Goal: Information Seeking & Learning: Learn about a topic

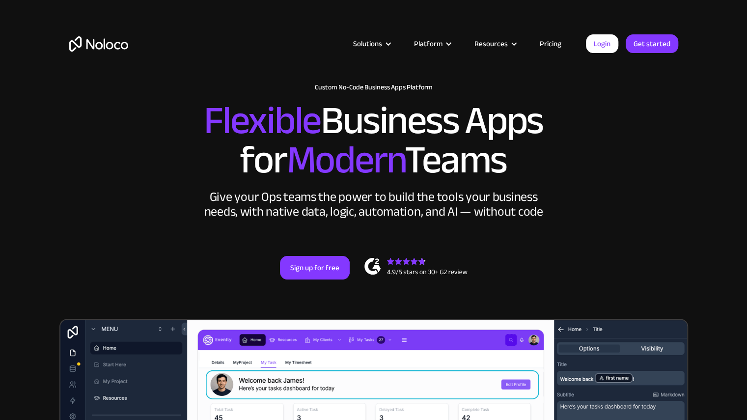
click at [120, 45] on img "home" at bounding box center [98, 43] width 59 height 15
click at [694, 235] on section "New: Connect Noloco to Stripe Custom No-Code Business Apps Platform Flexible Bu…" at bounding box center [373, 383] width 747 height 766
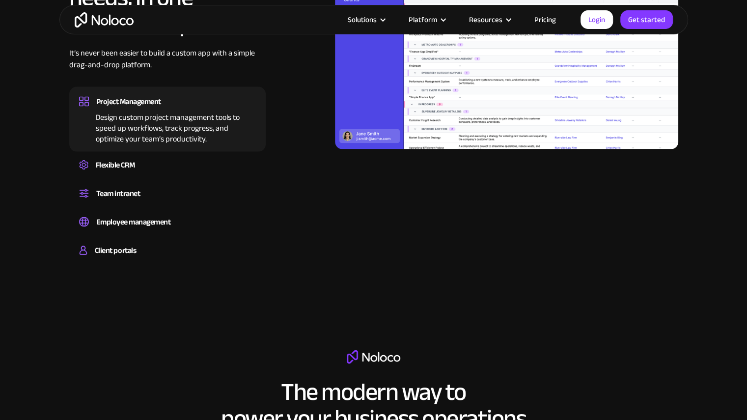
scroll to position [1031, 0]
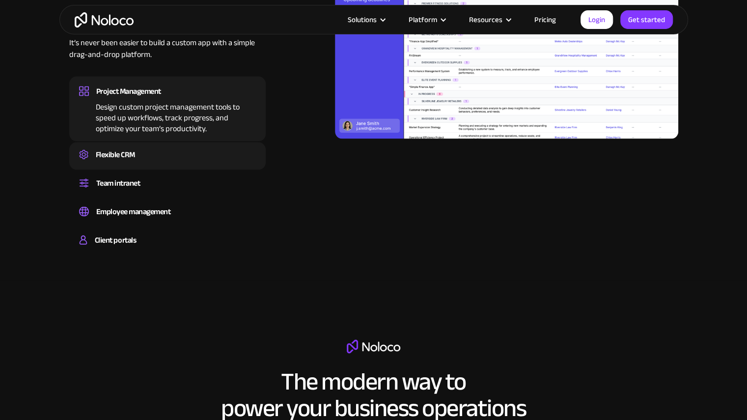
click at [126, 159] on div "Flexible CRM" at bounding box center [115, 154] width 39 height 15
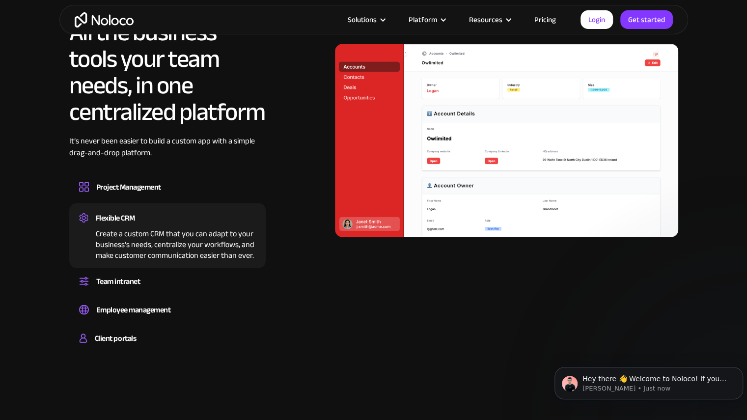
scroll to position [0, 0]
click at [144, 284] on div "Team intranet" at bounding box center [167, 280] width 177 height 15
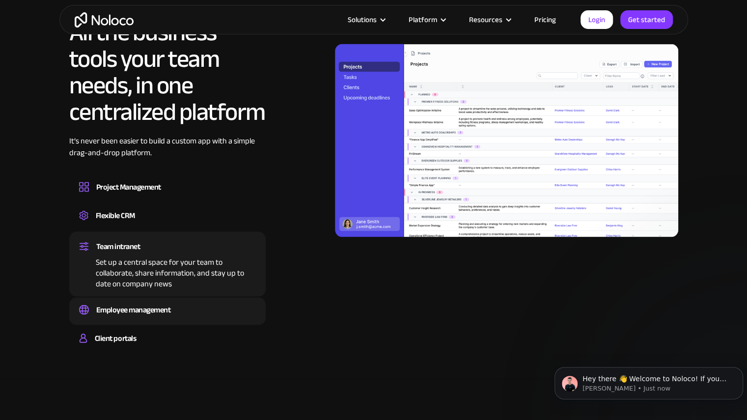
click at [145, 303] on div "Employee management" at bounding box center [133, 309] width 75 height 15
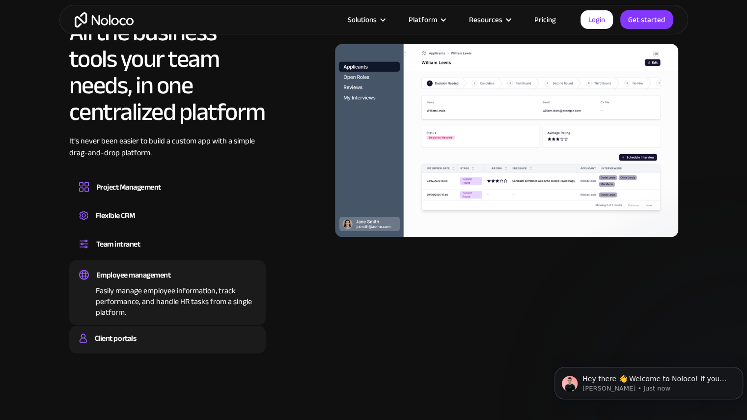
click at [150, 343] on div "Client portals" at bounding box center [167, 337] width 177 height 15
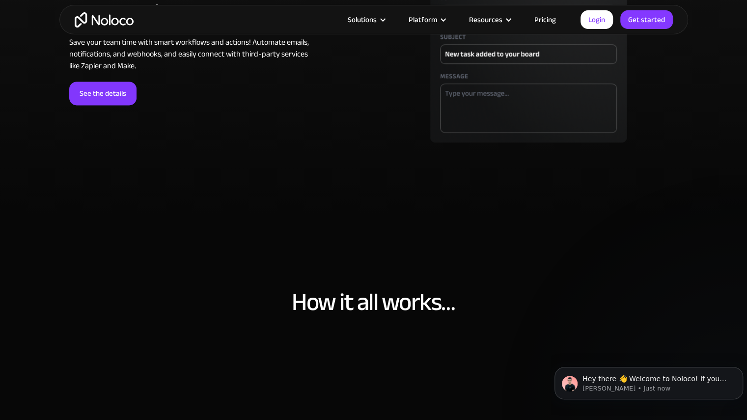
scroll to position [3190, 0]
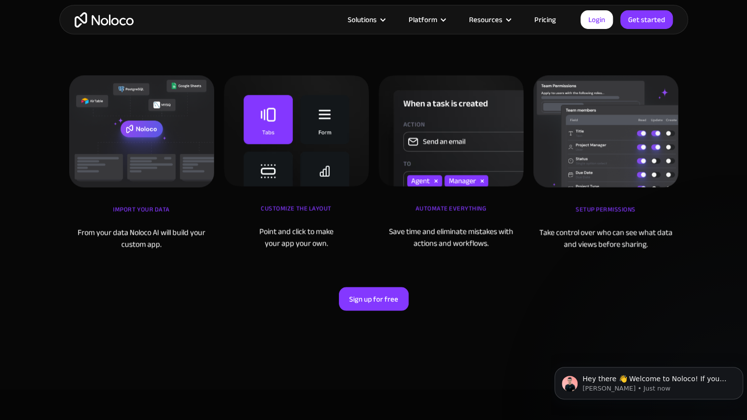
click at [551, 25] on link "Pricing" at bounding box center [545, 19] width 46 height 13
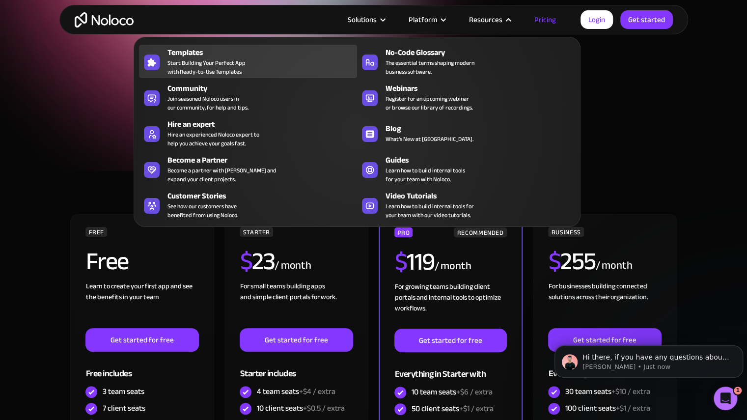
click at [220, 72] on span "Start Building Your Perfect App with Ready-to-Use Templates" at bounding box center [206, 67] width 78 height 18
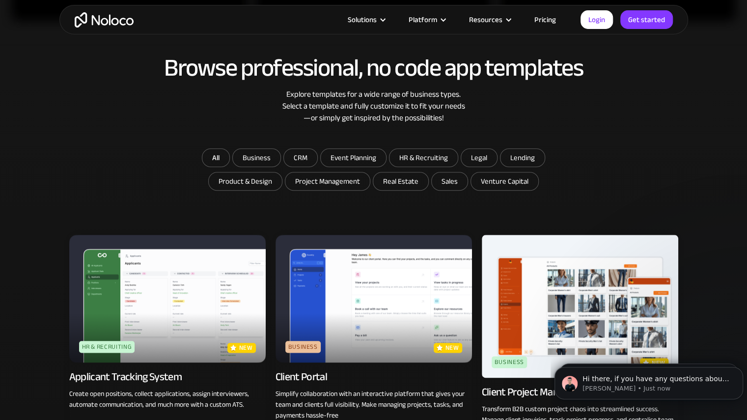
scroll to position [491, 0]
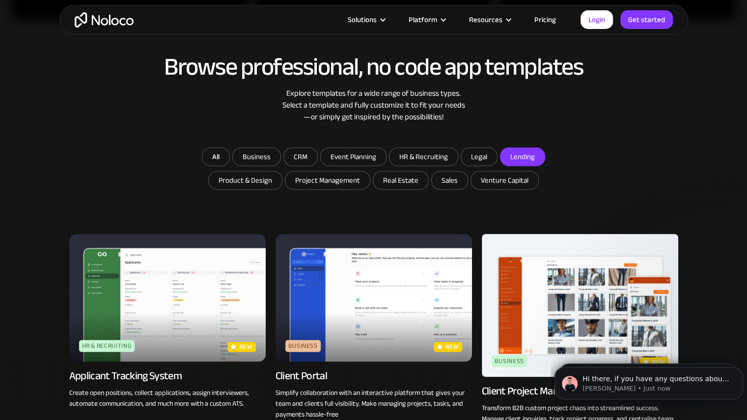
click at [531, 159] on input "Lending" at bounding box center [522, 157] width 44 height 18
checkbox input "true"
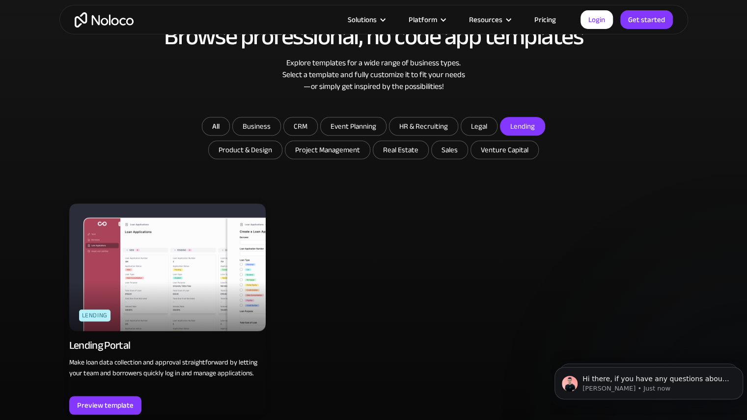
scroll to position [540, 0]
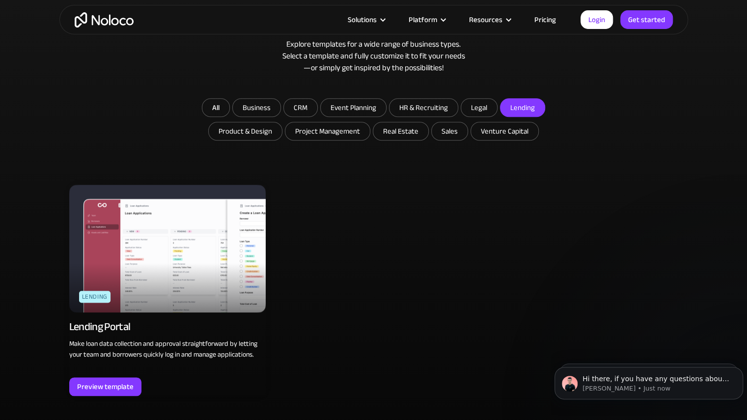
click at [163, 252] on img at bounding box center [167, 249] width 196 height 128
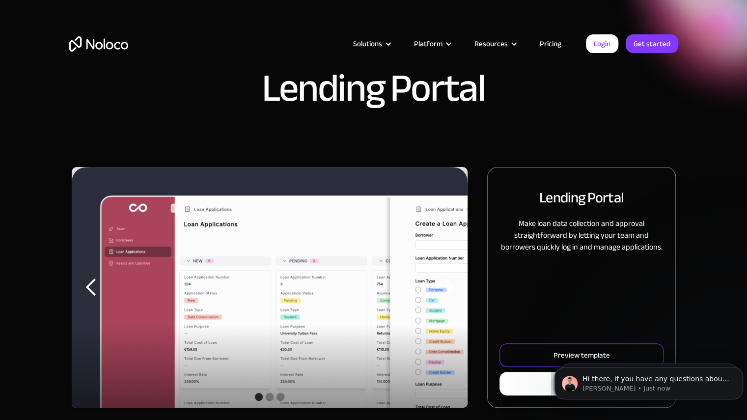
click at [558, 355] on body "Hi there, if you have any questions about our pricing, just let us know! Darrag…" at bounding box center [648, 380] width 188 height 61
click at [536, 352] on link "Preview template" at bounding box center [580, 355] width 163 height 24
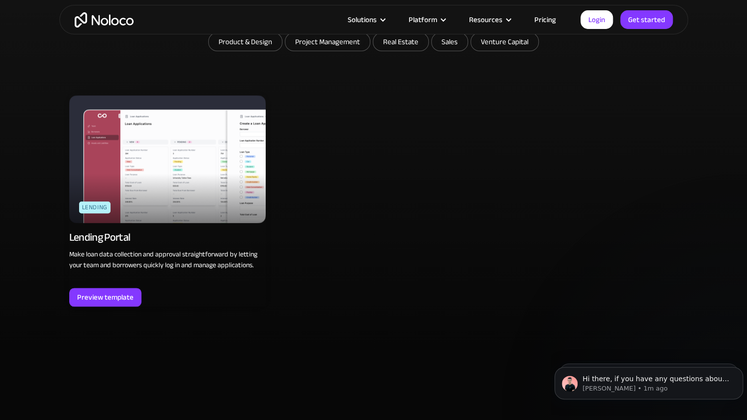
scroll to position [540, 0]
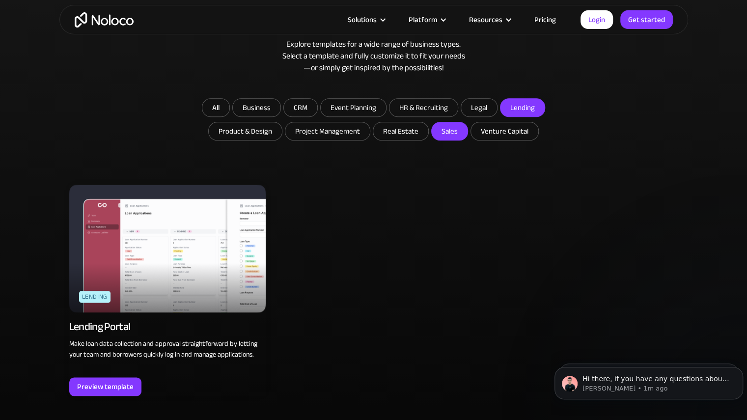
click at [440, 135] on input "Sales" at bounding box center [449, 131] width 36 height 18
checkbox input "true"
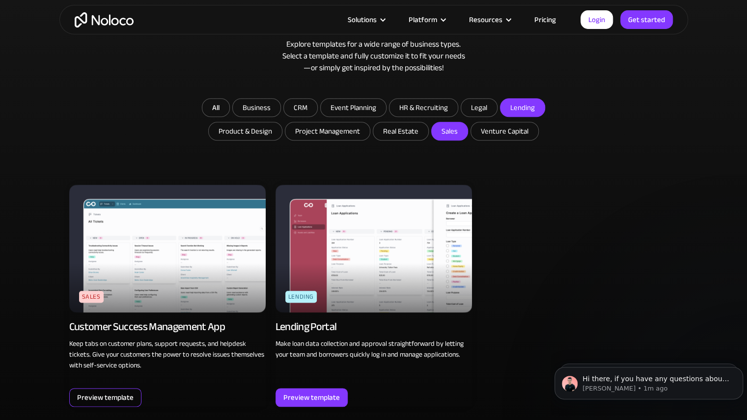
click at [128, 395] on div "Preview template" at bounding box center [105, 397] width 56 height 13
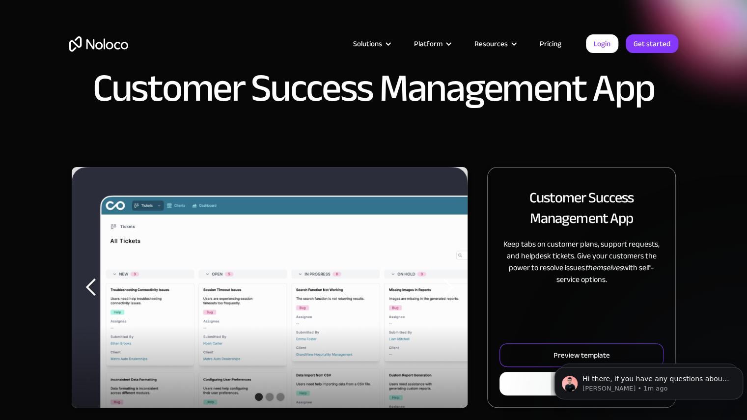
click at [551, 354] on html "Hi there, if you have any questions about our pricing, just let us know! Darrag…" at bounding box center [648, 380] width 196 height 69
click at [520, 360] on link "Preview template" at bounding box center [580, 355] width 163 height 24
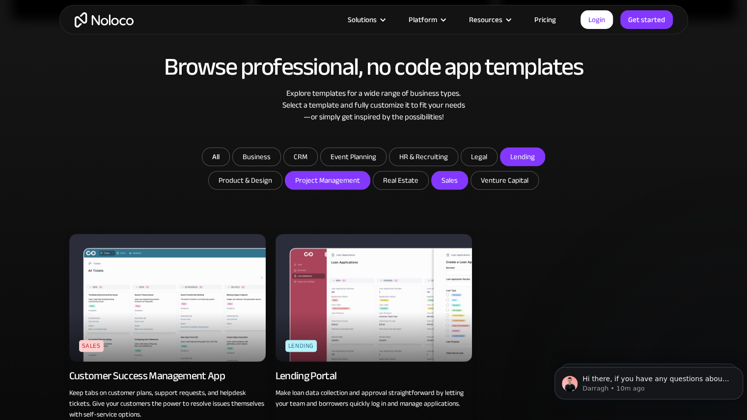
click at [334, 187] on input "Project Management" at bounding box center [327, 180] width 84 height 18
checkbox input "true"
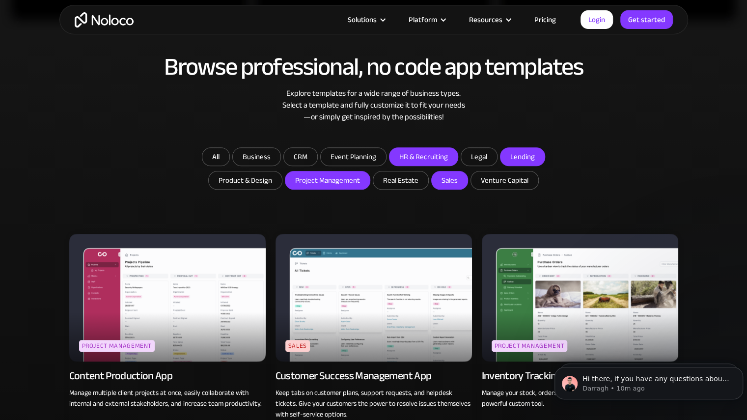
click at [428, 160] on input "HR & Recruiting" at bounding box center [423, 157] width 68 height 18
checkbox input "true"
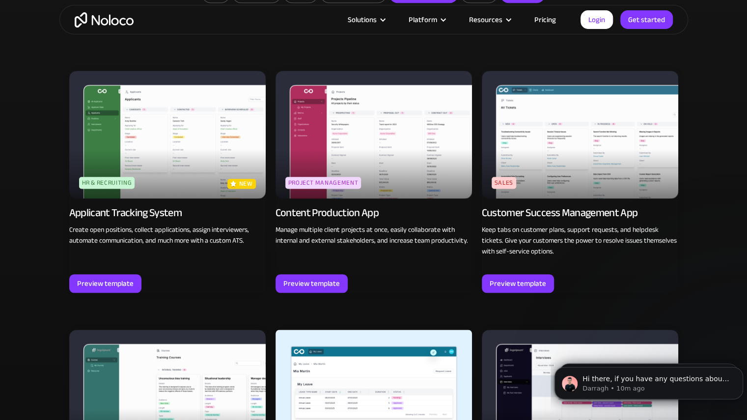
scroll to position [638, 0]
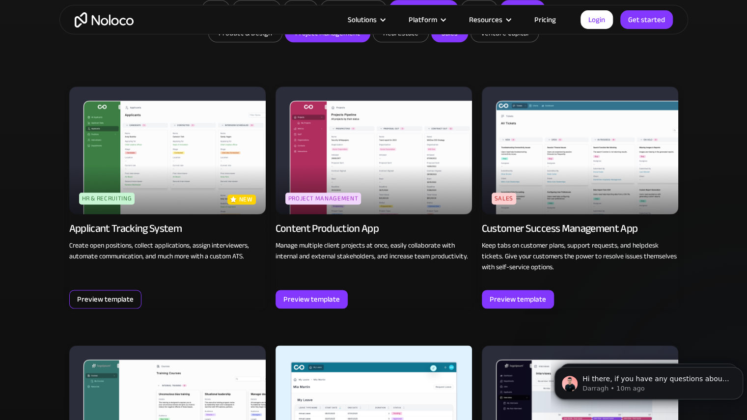
click at [118, 296] on div "Preview template" at bounding box center [105, 299] width 56 height 13
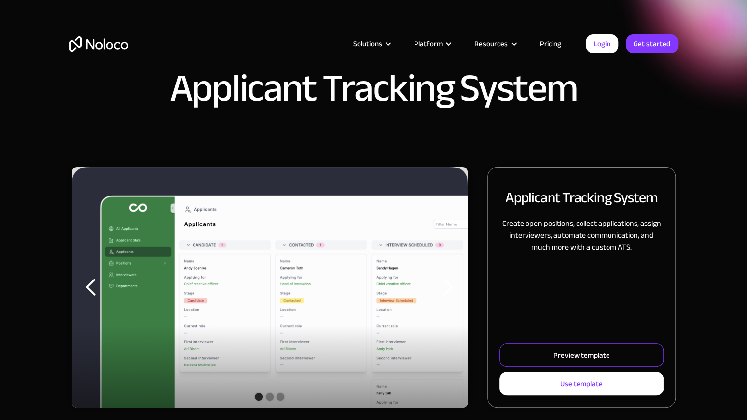
click at [578, 357] on div "Preview template" at bounding box center [581, 355] width 56 height 13
